Goal: Task Accomplishment & Management: Use online tool/utility

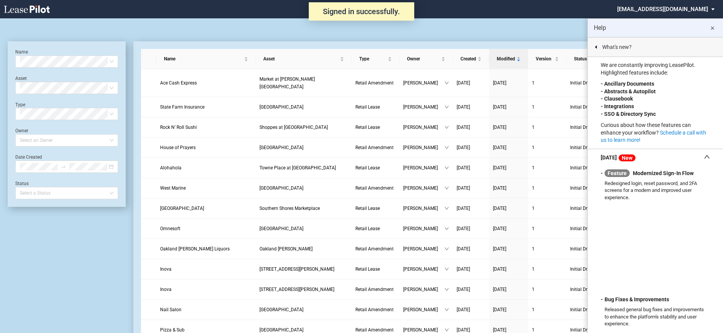
click at [665, 7] on md-select "nschechter@kleinenterprises.com Change Password 2-Factor Authentication Form Ma…" at bounding box center [668, 8] width 105 height 17
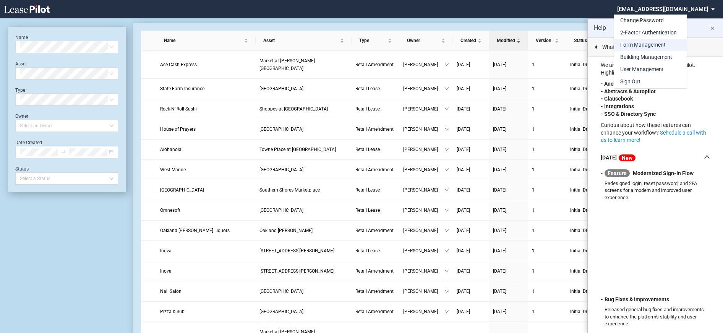
click at [630, 46] on div "Form Management" at bounding box center [642, 45] width 45 height 8
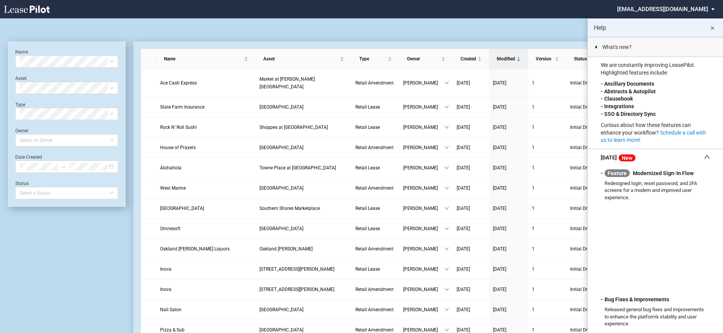
scroll to position [18, 0]
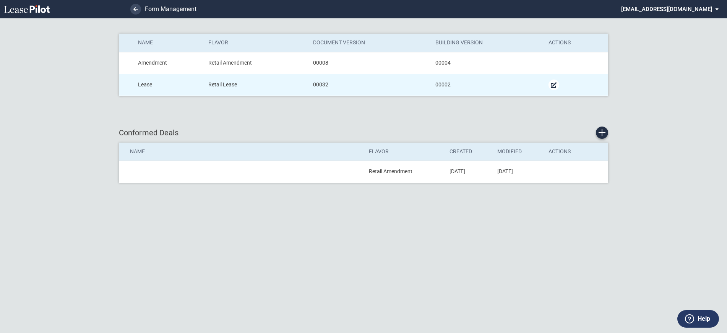
click at [556, 84] on md-icon "Manage Form" at bounding box center [553, 84] width 9 height 9
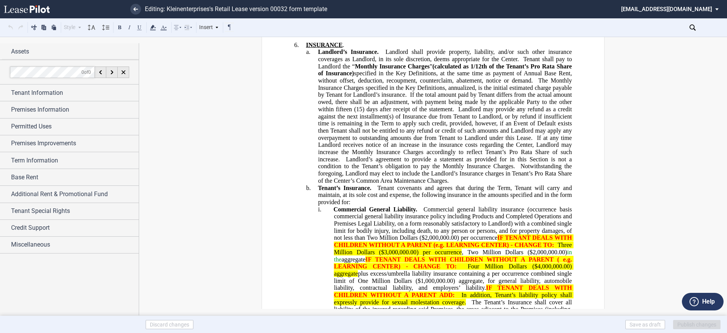
scroll to position [2660, 0]
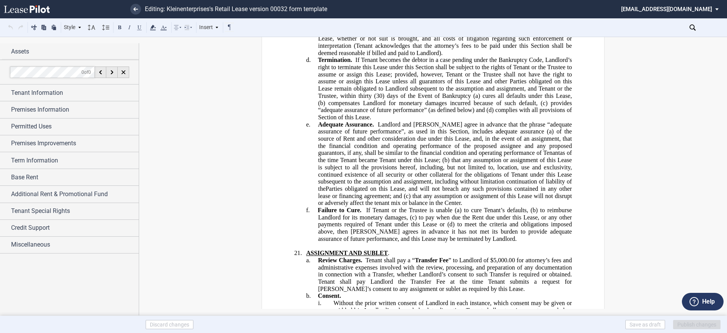
scroll to position [9440, 0]
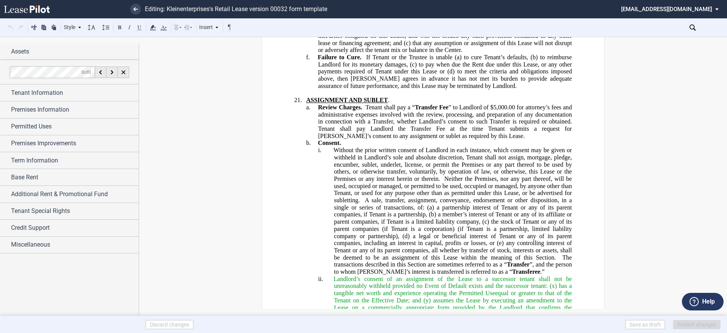
click at [503, 275] on span "Landlord’s consent of an assignment of the Lease to a successor tenant shall no…" at bounding box center [454, 296] width 240 height 42
drag, startPoint x: 543, startPoint y: 242, endPoint x: 504, endPoint y: 241, distance: 39.4
click at [504, 275] on span "Landlord’s consent of an assignment of the Lease to a successor tenant shall no…" at bounding box center [454, 296] width 240 height 42
click at [543, 275] on span "Landlord’s consent of an assignment of the Lease to a successor tenant shall no…" at bounding box center [454, 296] width 240 height 42
click at [504, 275] on span "Landlord’s consent of an assignment of the Lease to a successor tenant shall no…" at bounding box center [454, 296] width 240 height 42
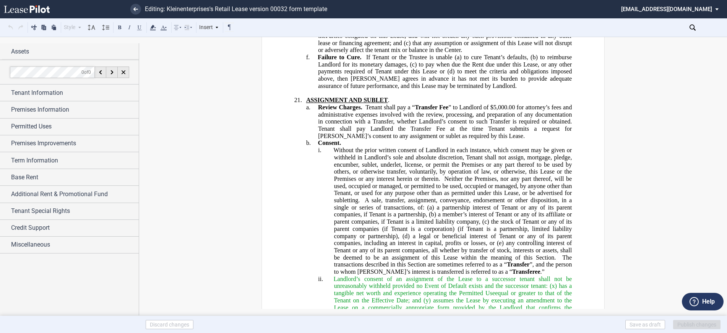
click at [546, 275] on span "Landlord’s consent of an assignment of the Lease to a successor tenant shall no…" at bounding box center [454, 296] width 240 height 42
click at [543, 275] on span "Landlord’s consent of an assignment of the Lease to a successor tenant shall no…" at bounding box center [454, 296] width 240 height 42
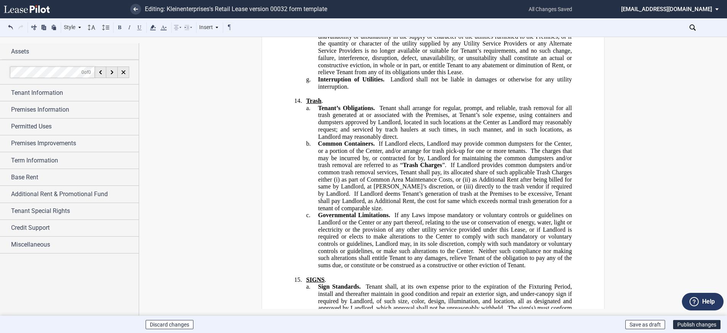
scroll to position [6803, 0]
